Goal: Transaction & Acquisition: Download file/media

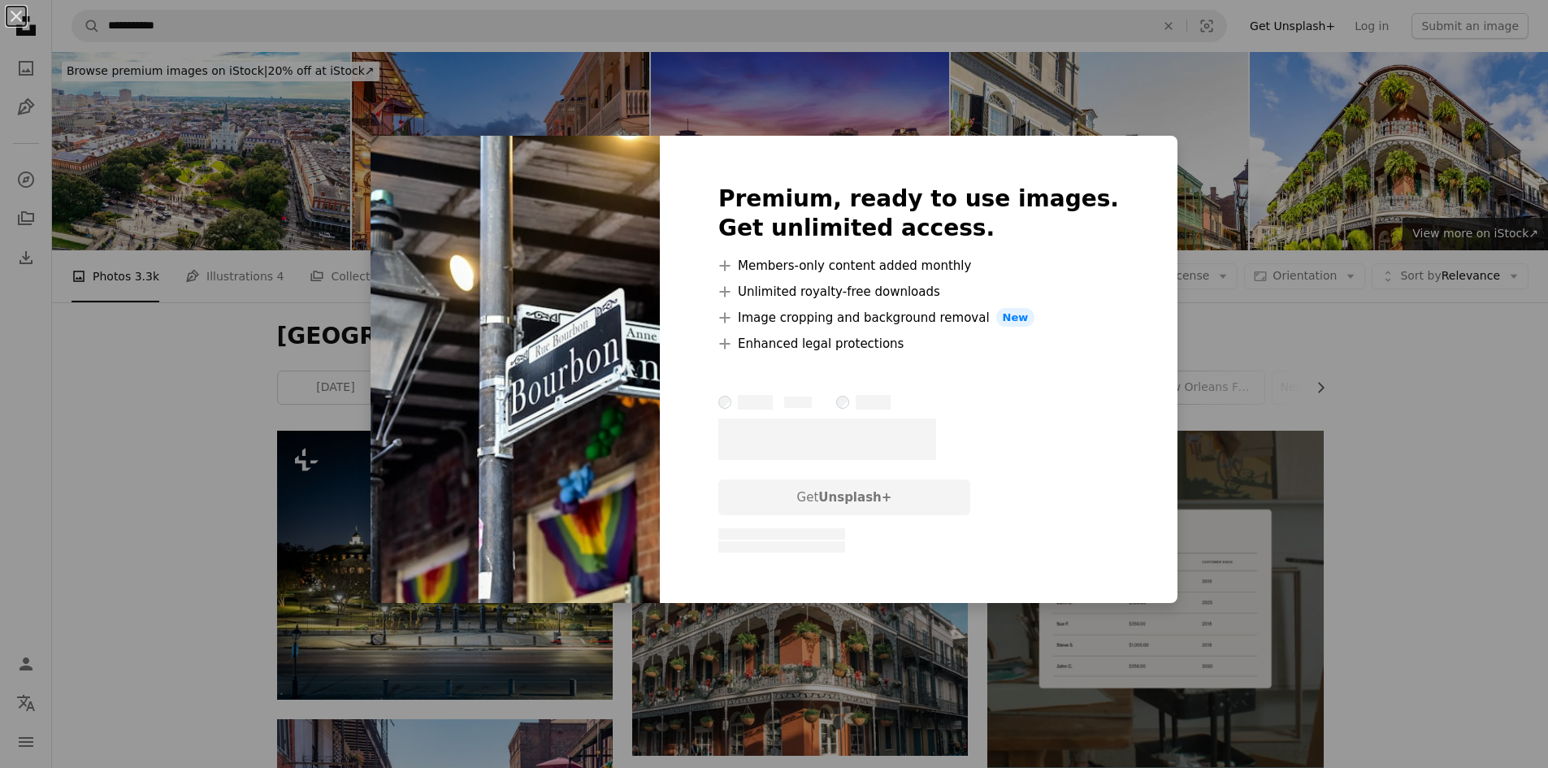
scroll to position [1869, 0]
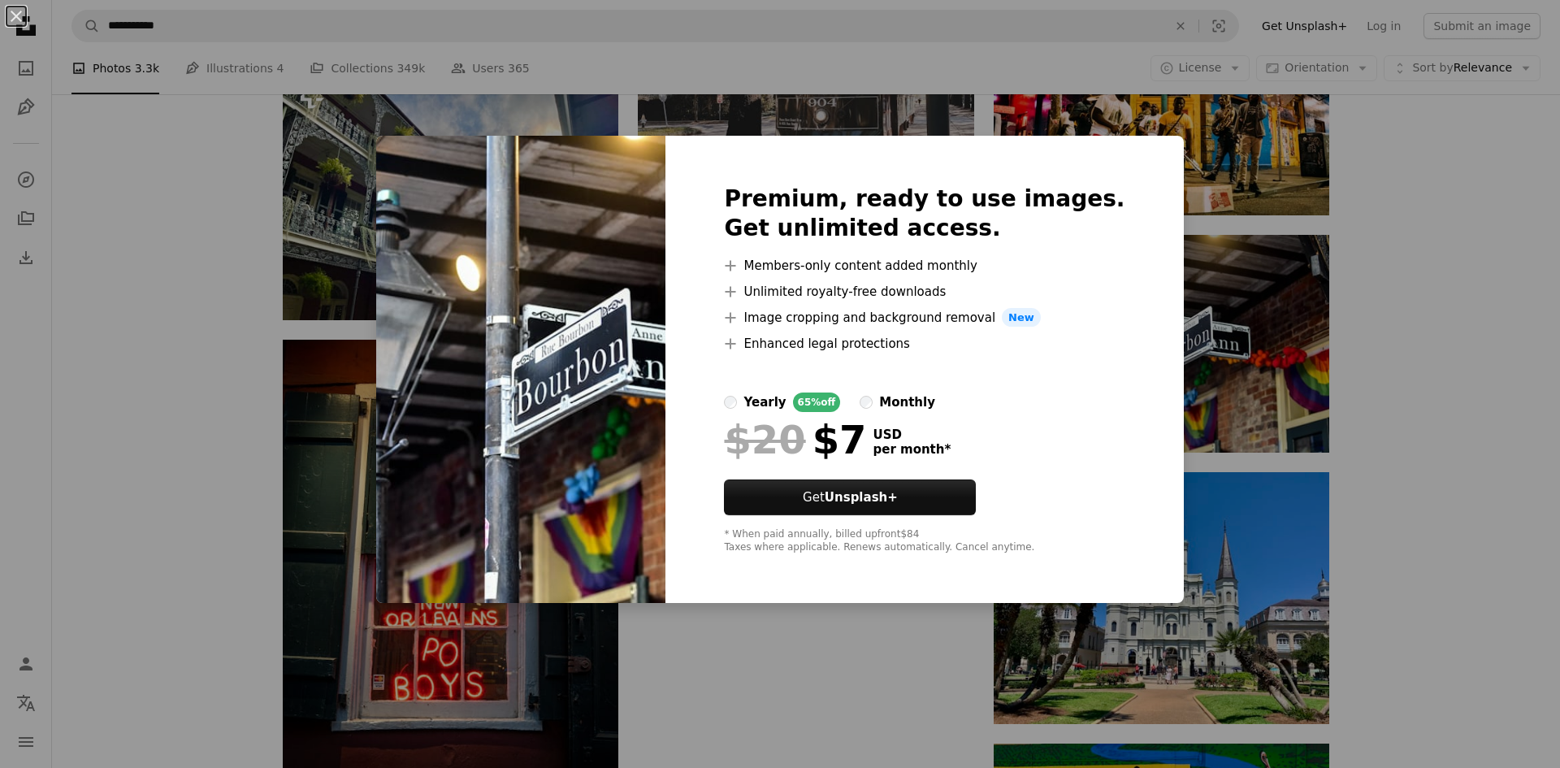
click at [1519, 258] on div "An X shape Premium, ready to use images. Get unlimited access. A plus sign Memb…" at bounding box center [780, 384] width 1560 height 768
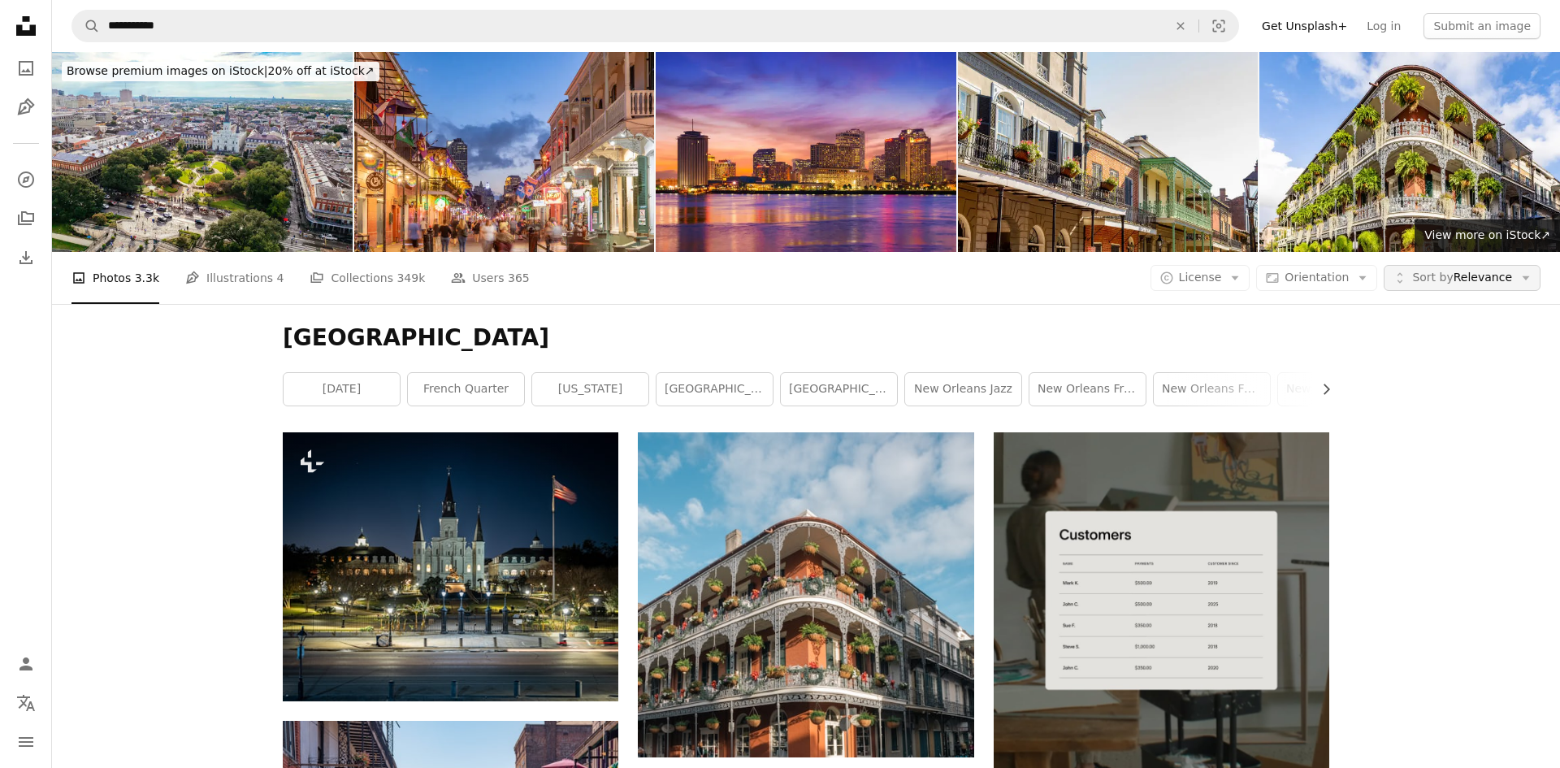
click at [1466, 270] on span "Sort by Relevance" at bounding box center [1462, 278] width 100 height 16
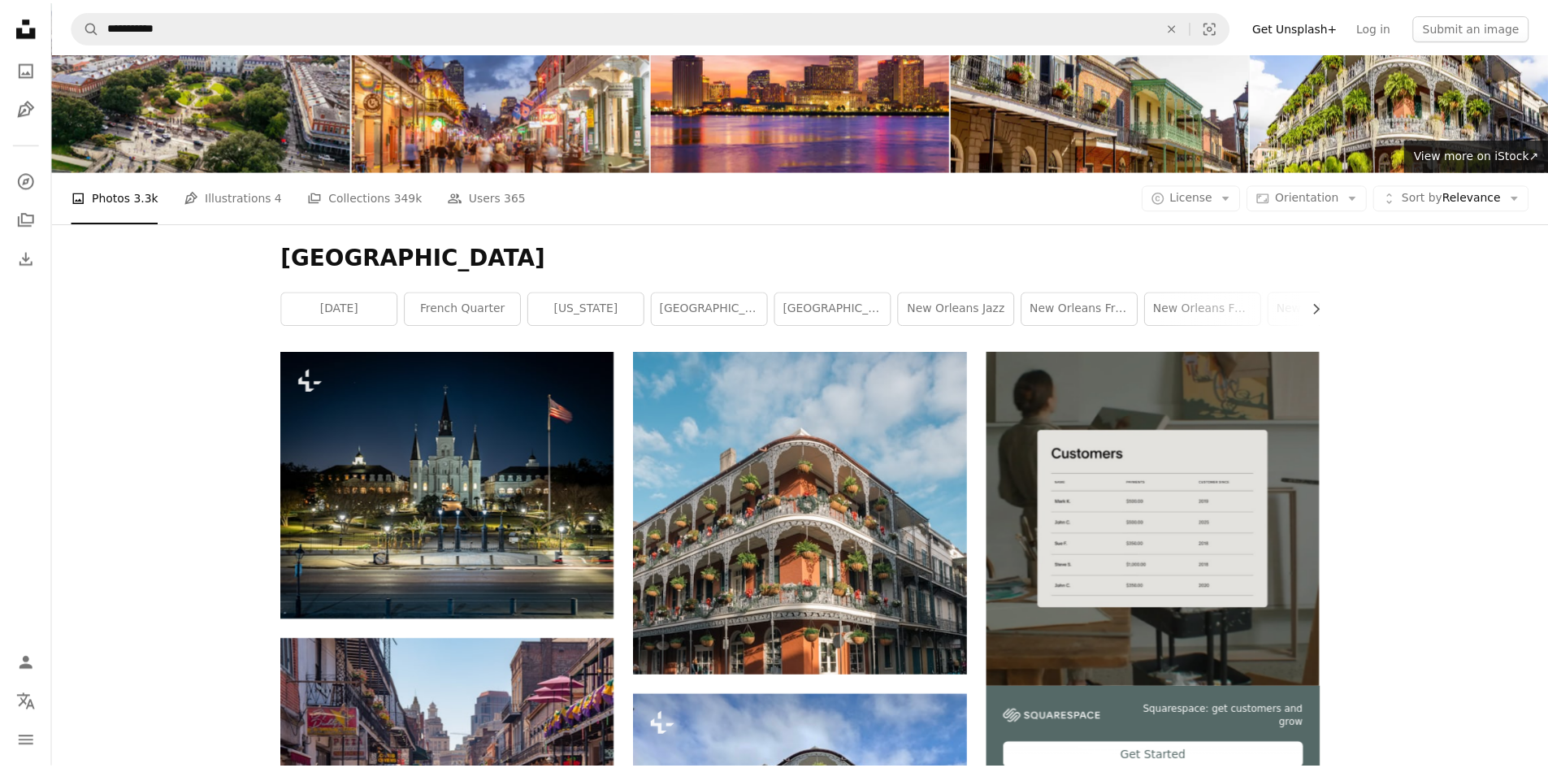
scroll to position [81, 0]
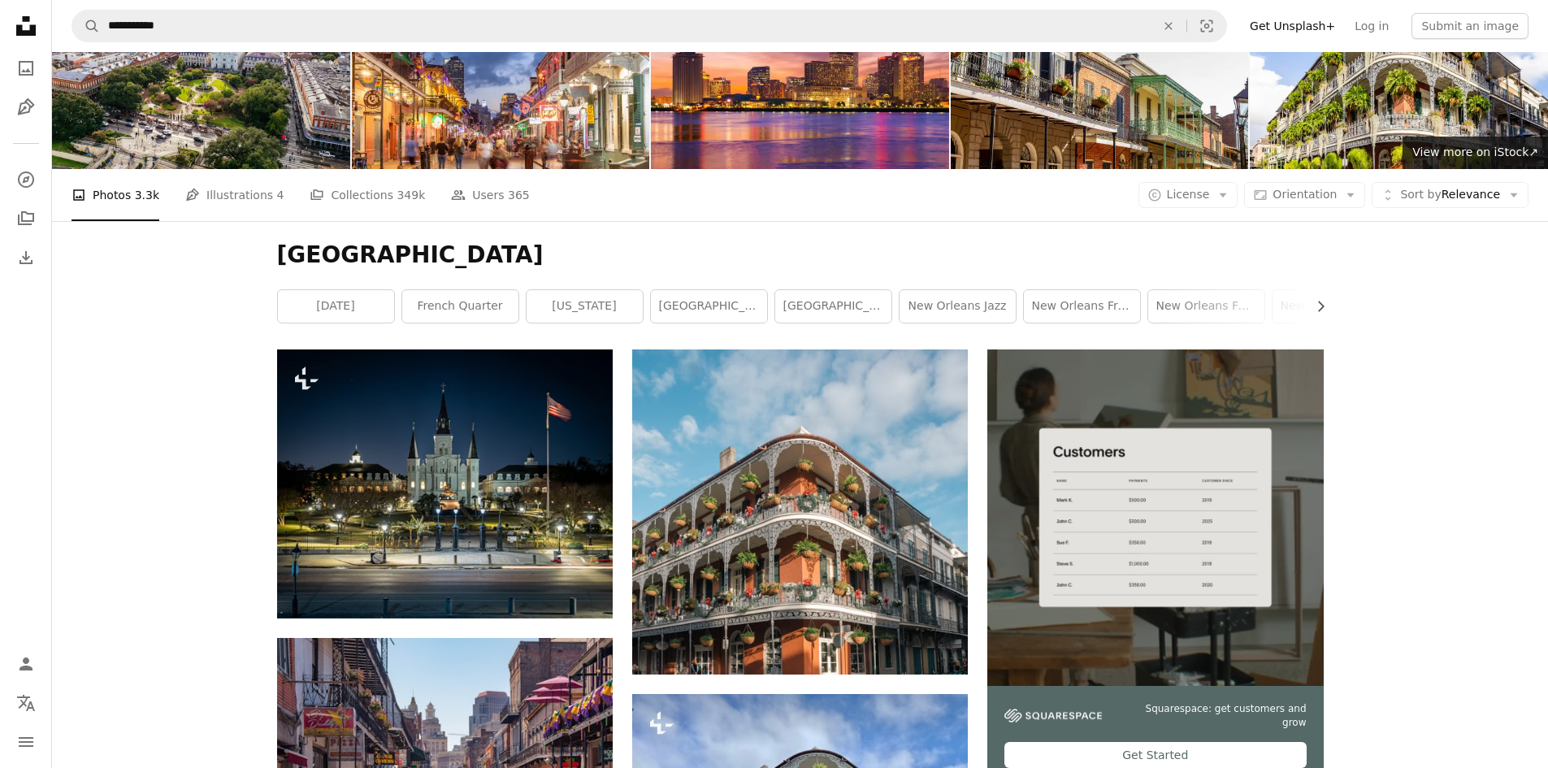
click at [1230, 192] on icon "Arrow down" at bounding box center [1222, 195] width 15 height 15
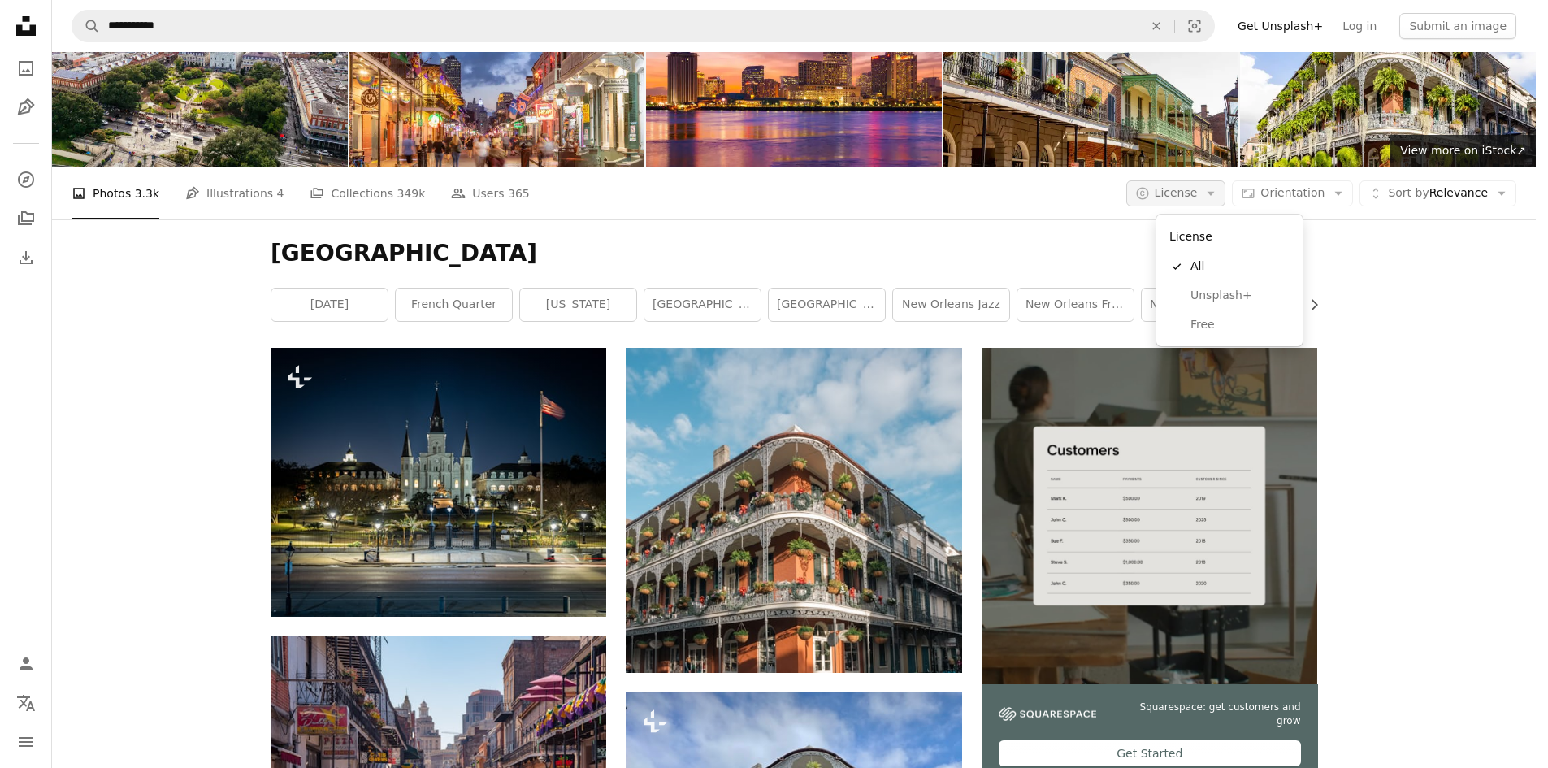
scroll to position [0, 0]
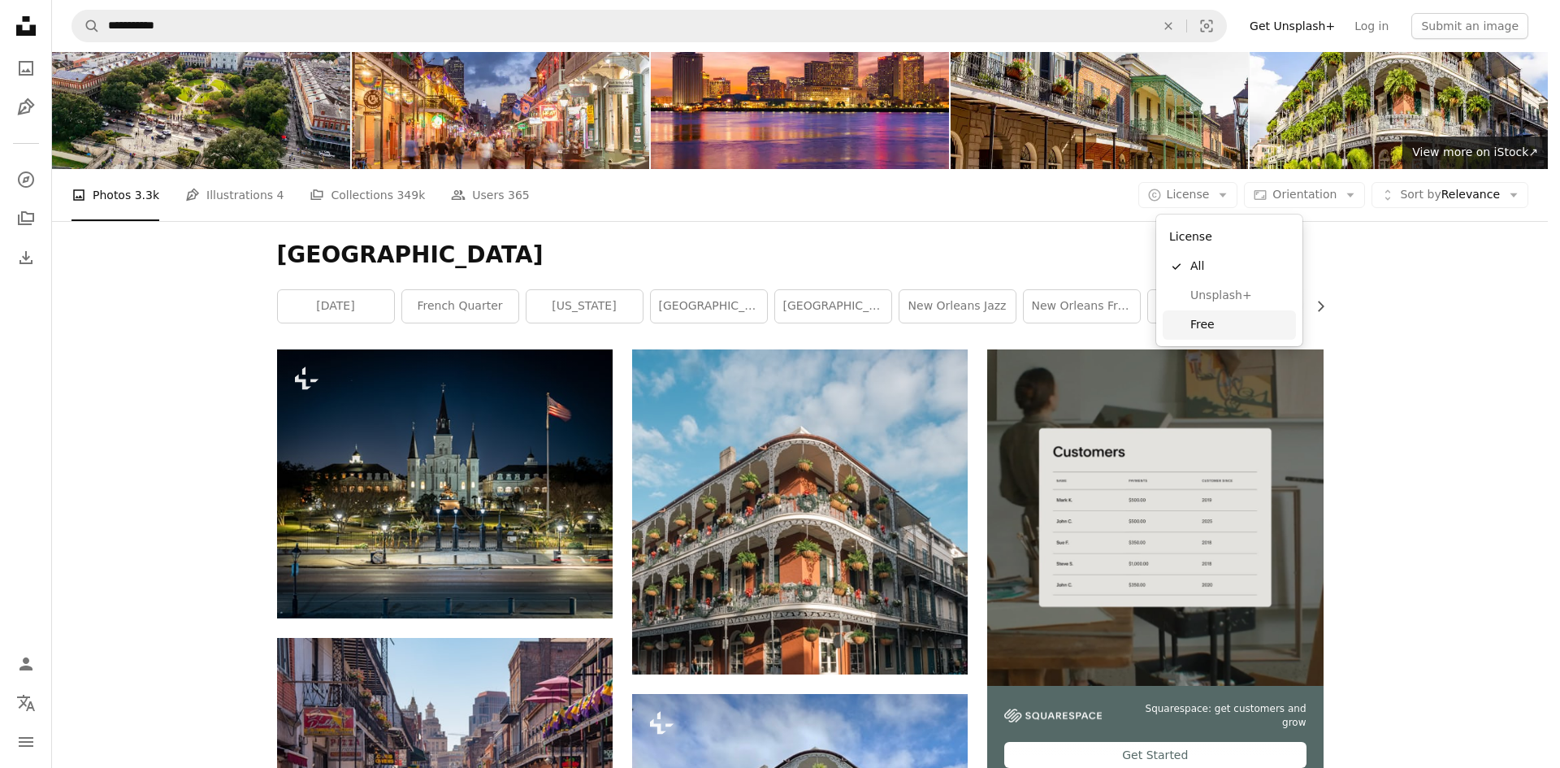
click at [1206, 324] on span "Free" at bounding box center [1239, 325] width 99 height 16
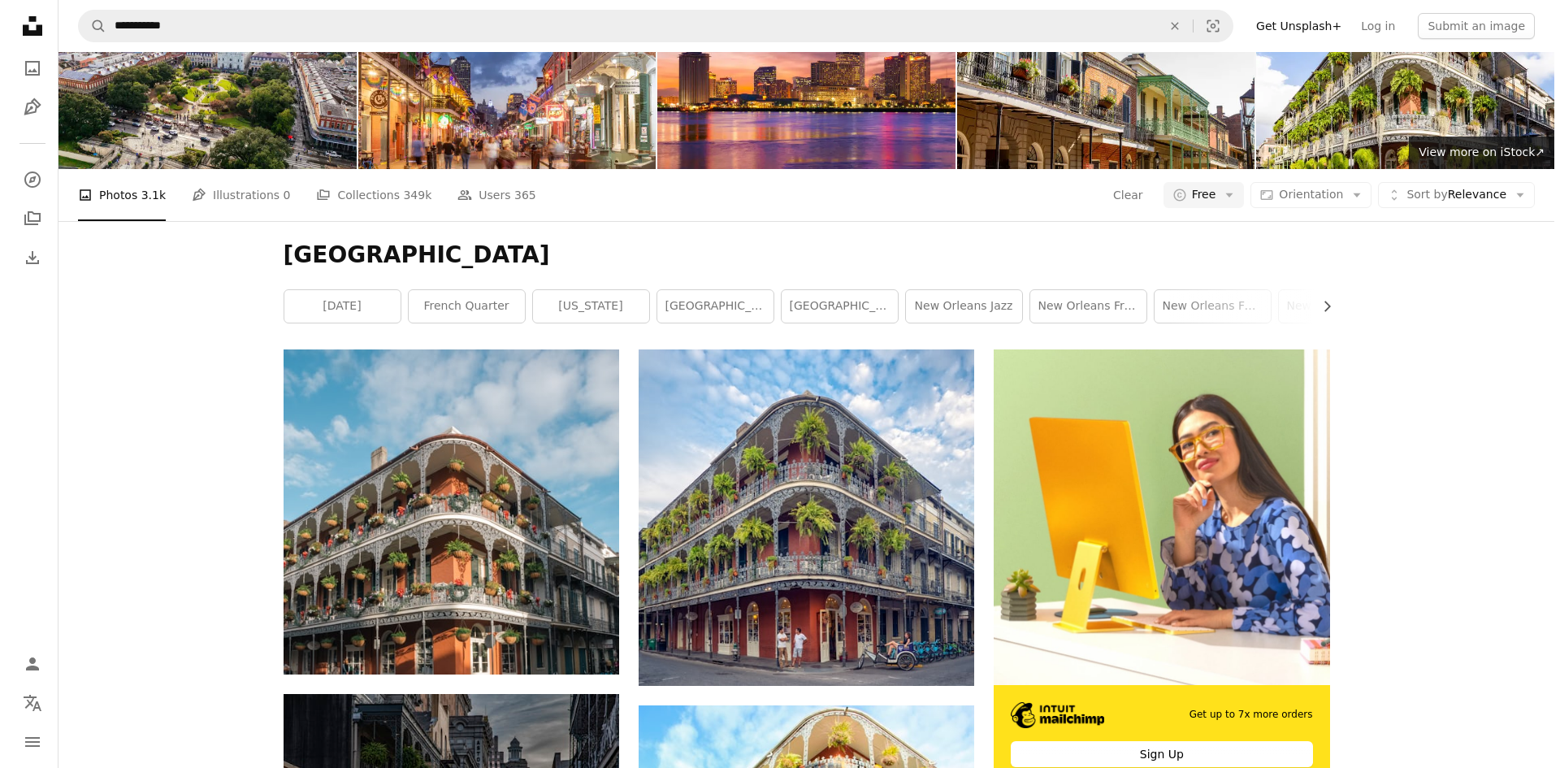
scroll to position [2499, 0]
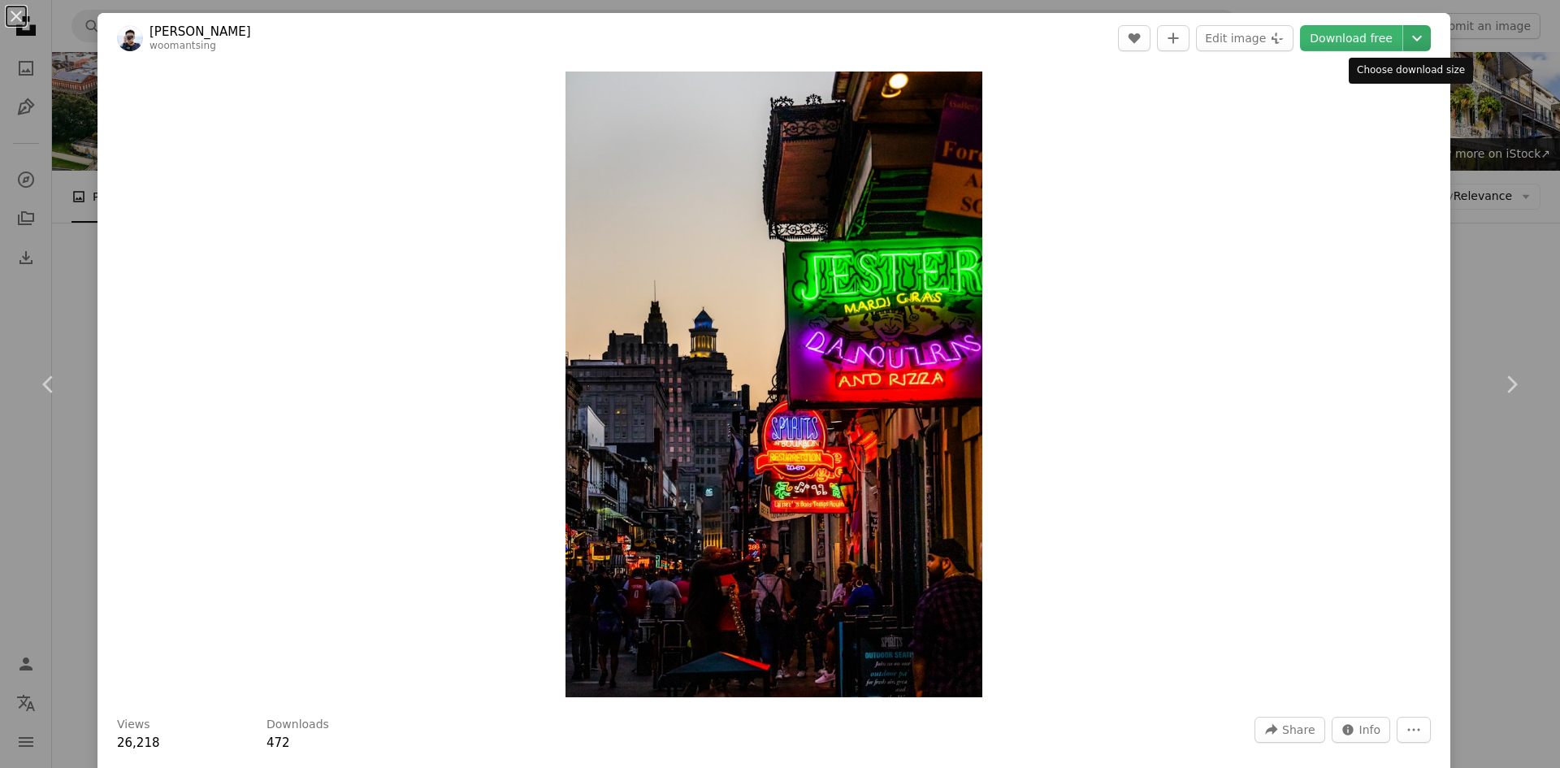
click at [1404, 41] on icon "Chevron down" at bounding box center [1417, 37] width 26 height 19
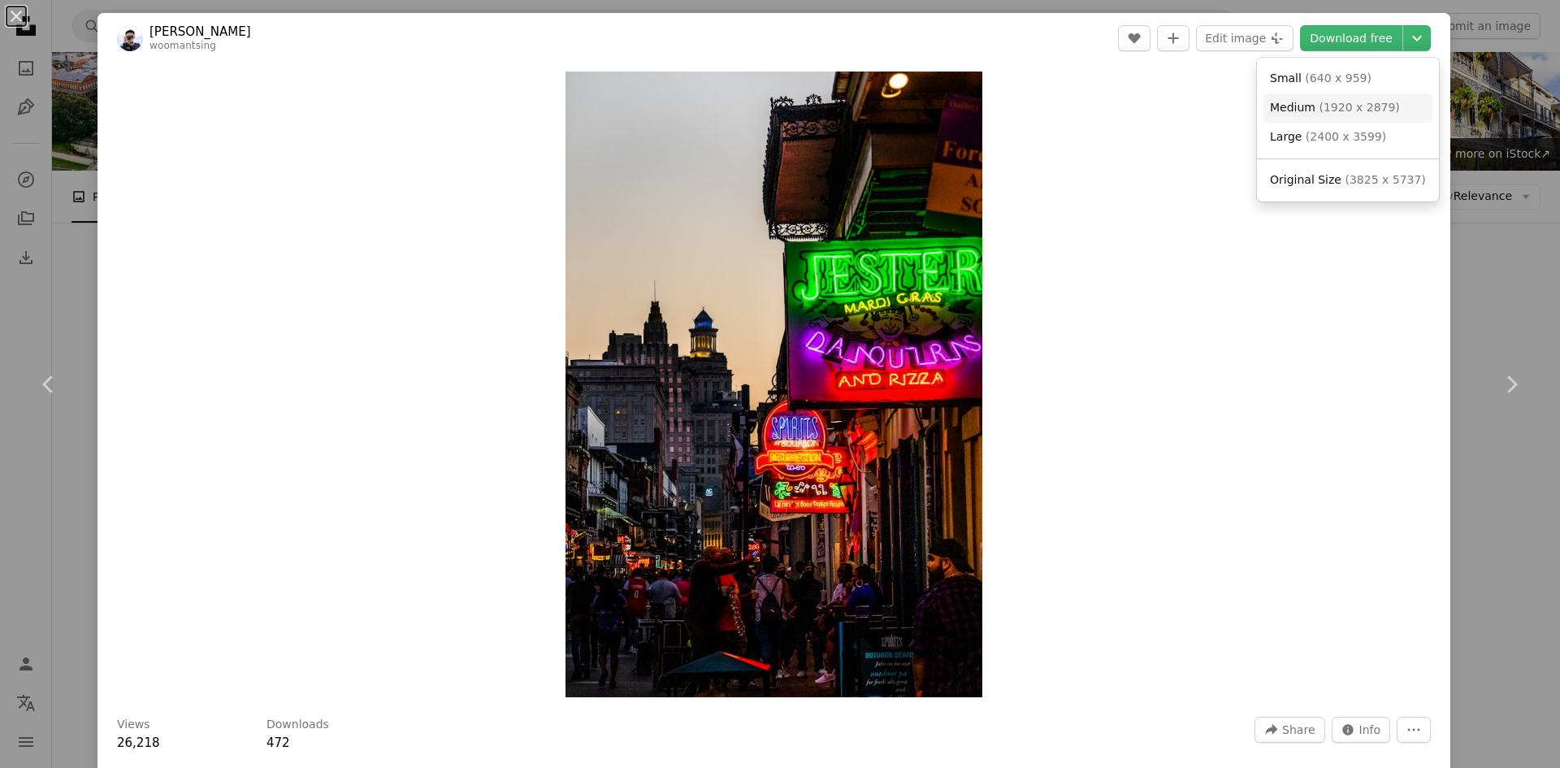
click at [1323, 103] on span "( 1920 x 2879 )" at bounding box center [1359, 107] width 80 height 13
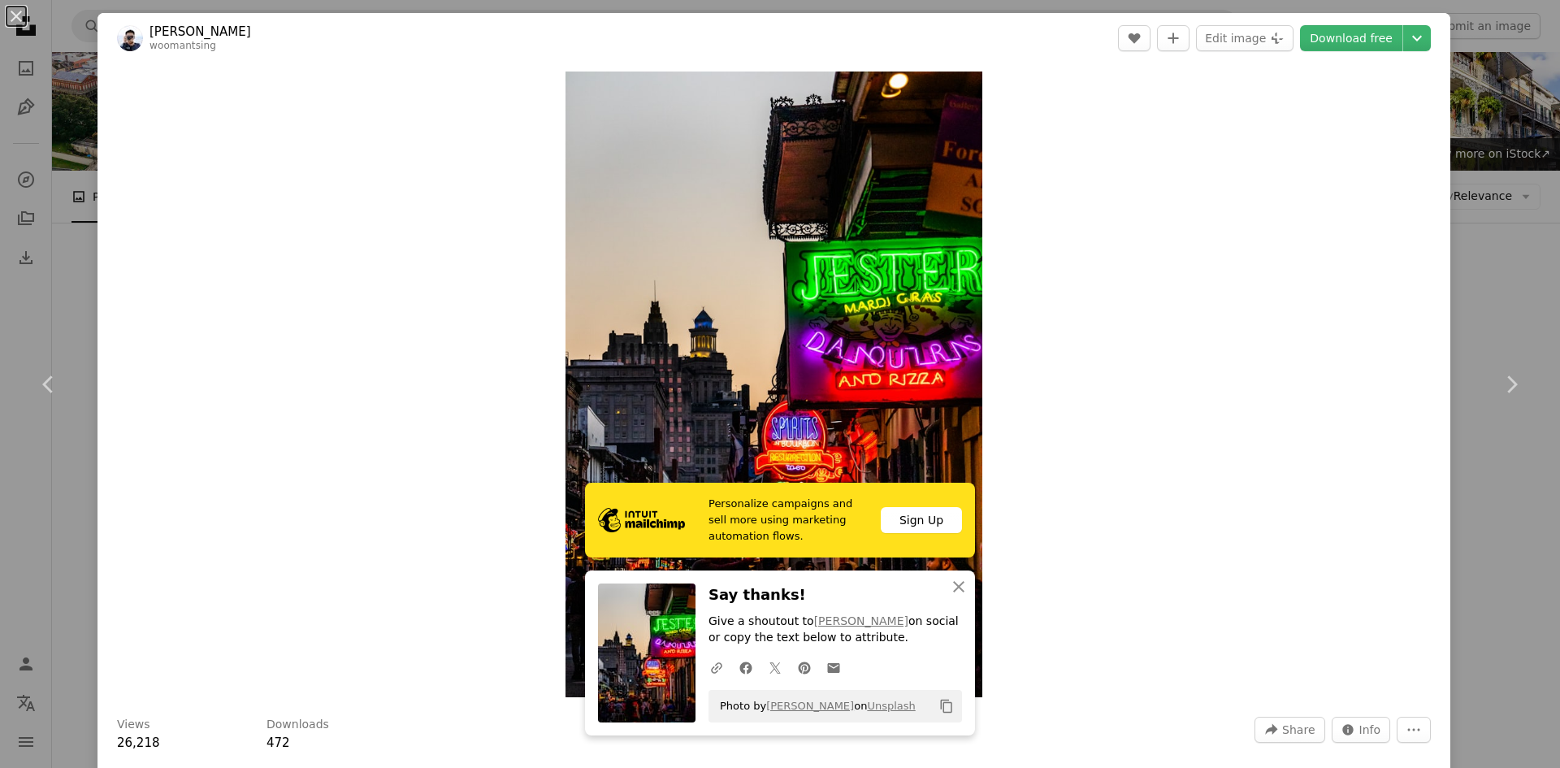
click at [1172, 217] on div "Zoom in" at bounding box center [773, 384] width 1353 height 642
